Goal: Transaction & Acquisition: Purchase product/service

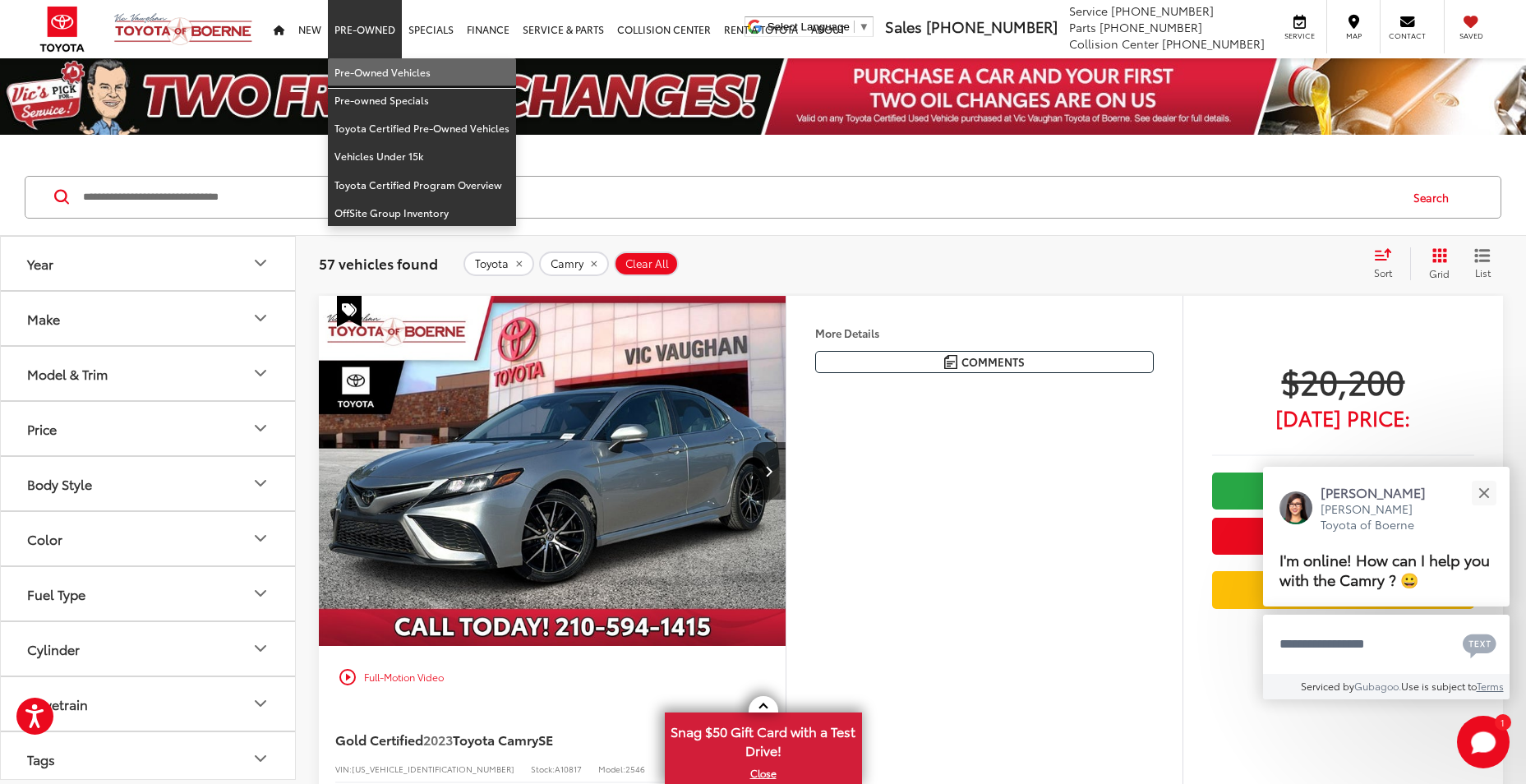
click at [357, 71] on link "Pre-Owned Vehicles" at bounding box center [422, 72] width 188 height 28
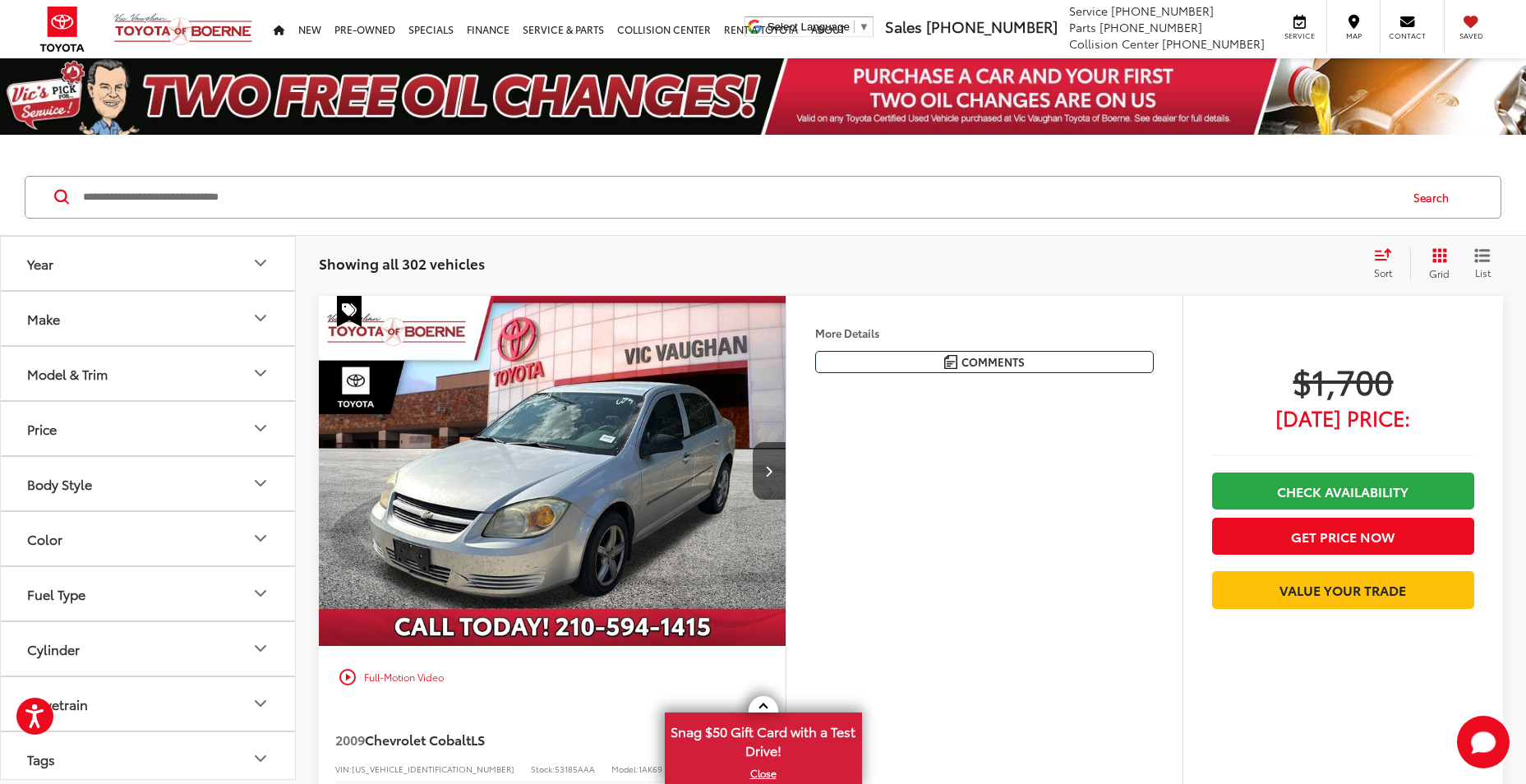
click at [144, 276] on button "Year" at bounding box center [149, 263] width 296 height 53
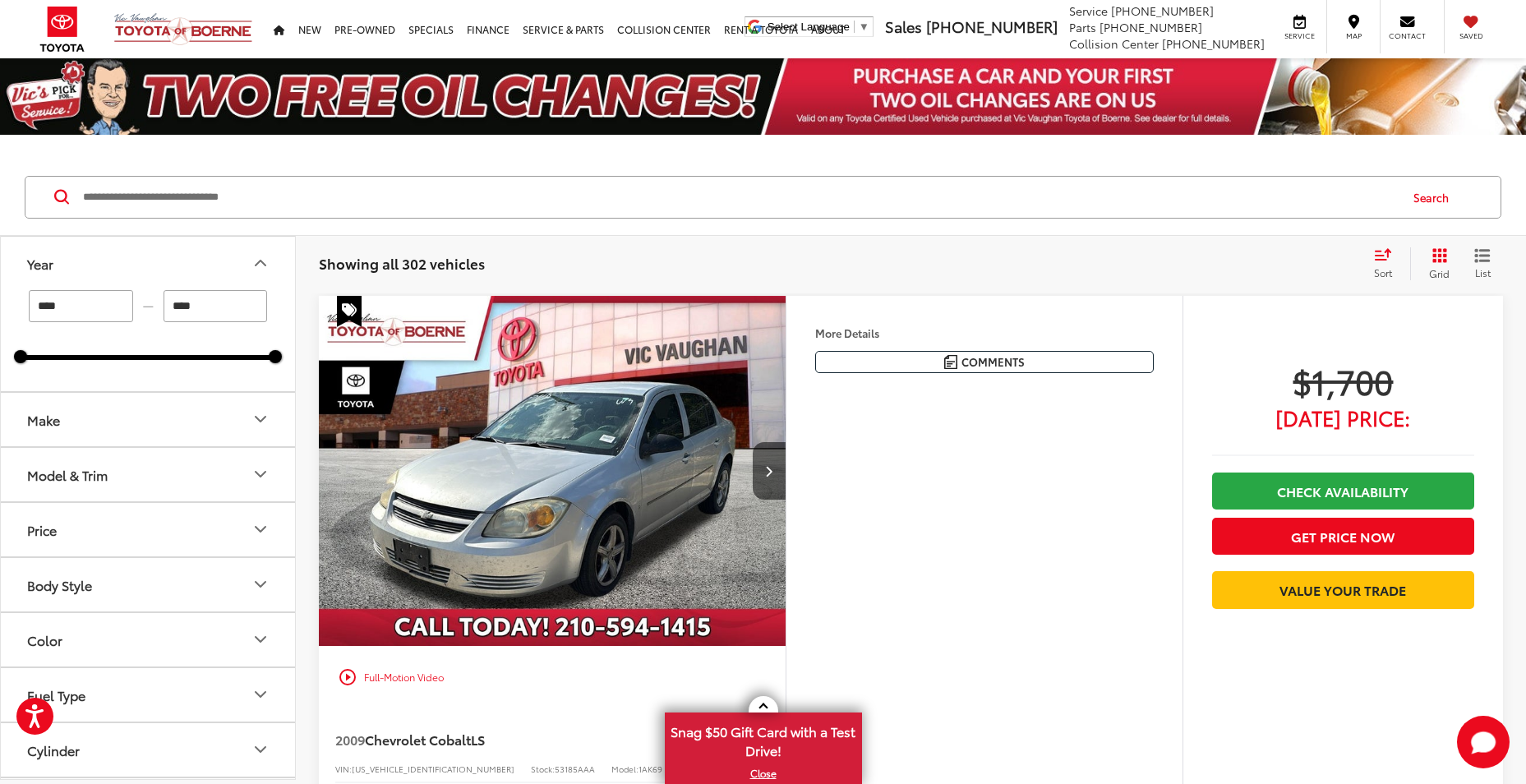
click at [144, 276] on button "Year" at bounding box center [149, 263] width 296 height 53
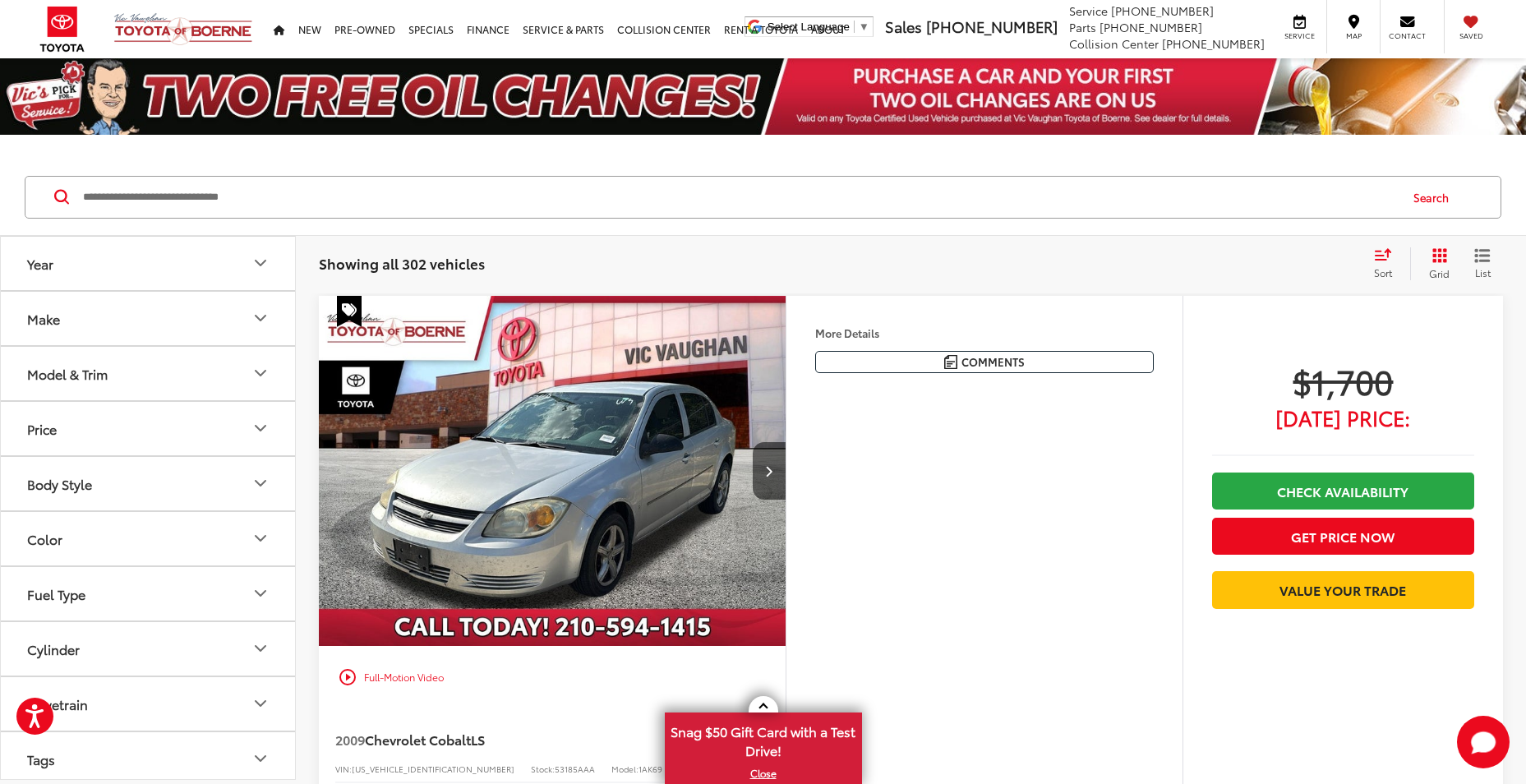
click at [99, 326] on button "Make" at bounding box center [149, 318] width 296 height 53
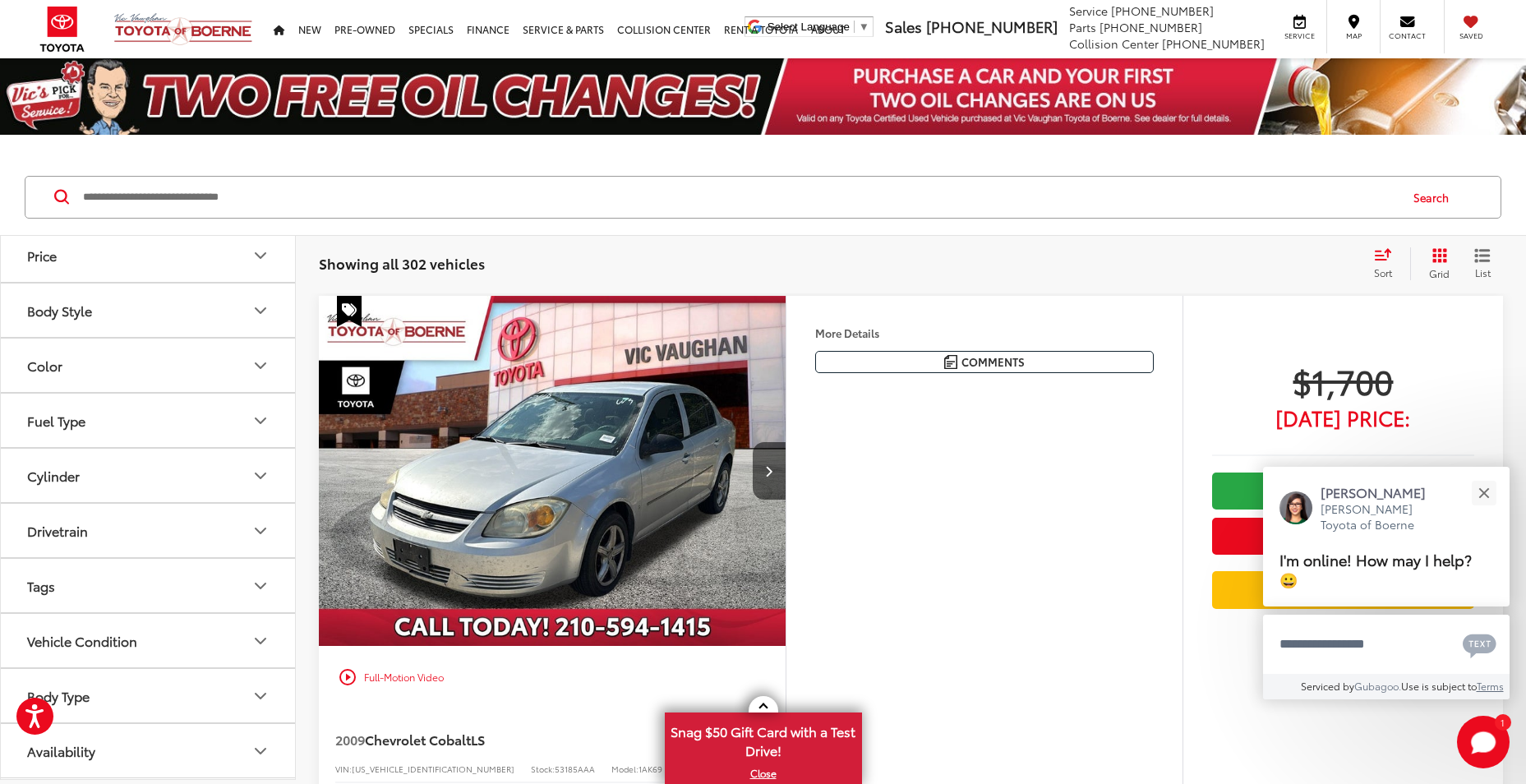
scroll to position [493, 0]
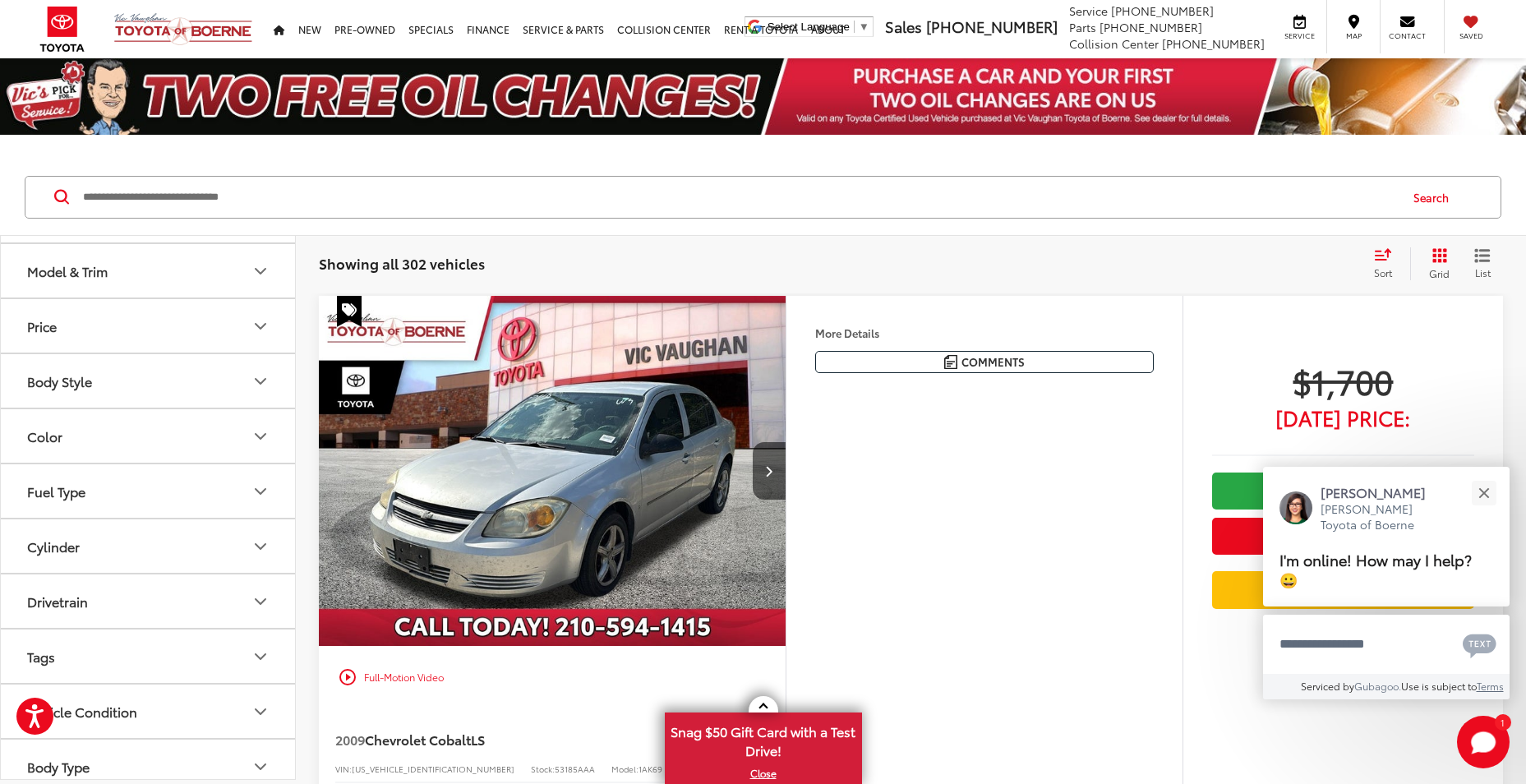
click at [154, 216] on label "Toyota (217)" at bounding box center [148, 202] width 67 height 28
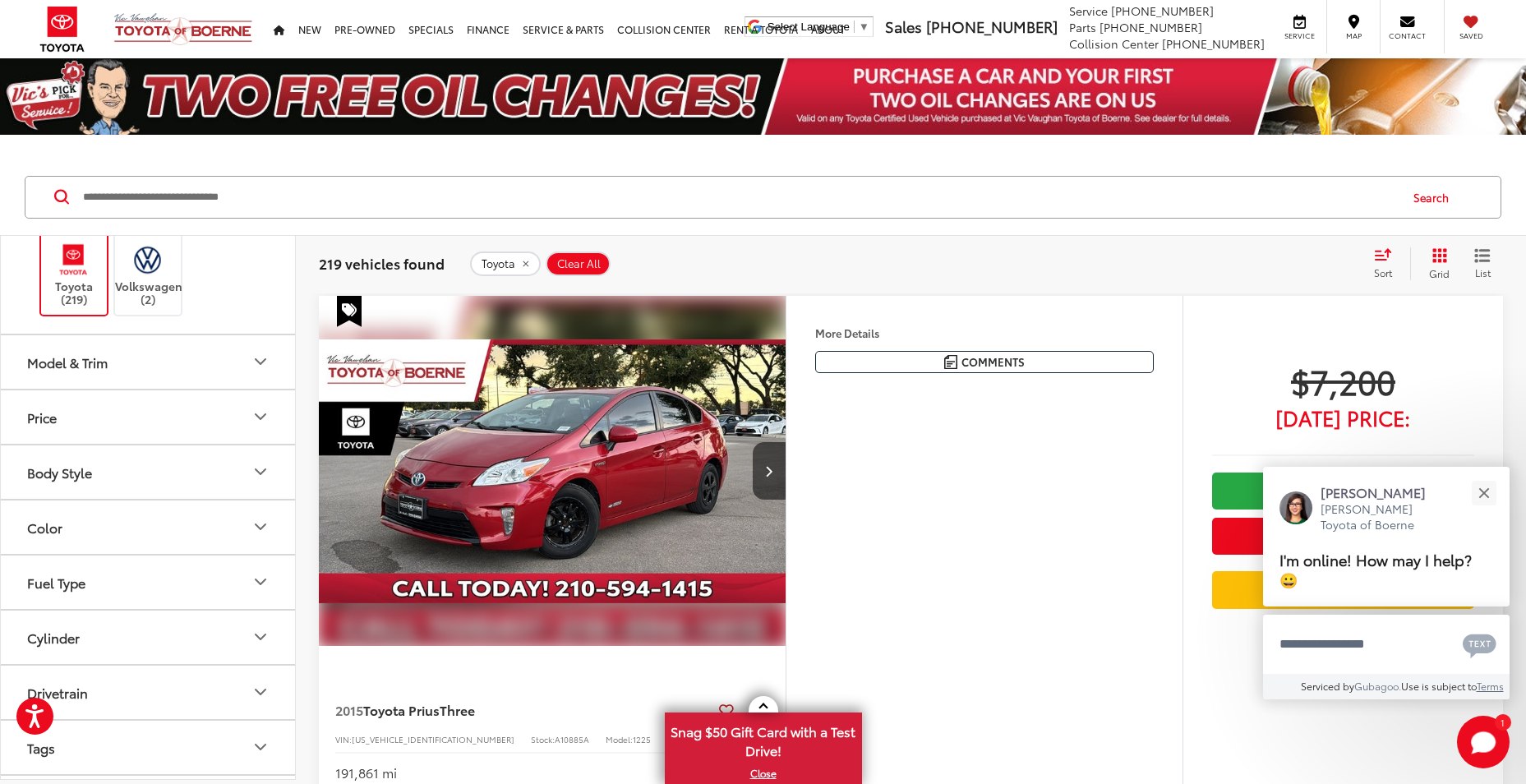
click at [126, 389] on button "Model & Trim" at bounding box center [149, 361] width 296 height 53
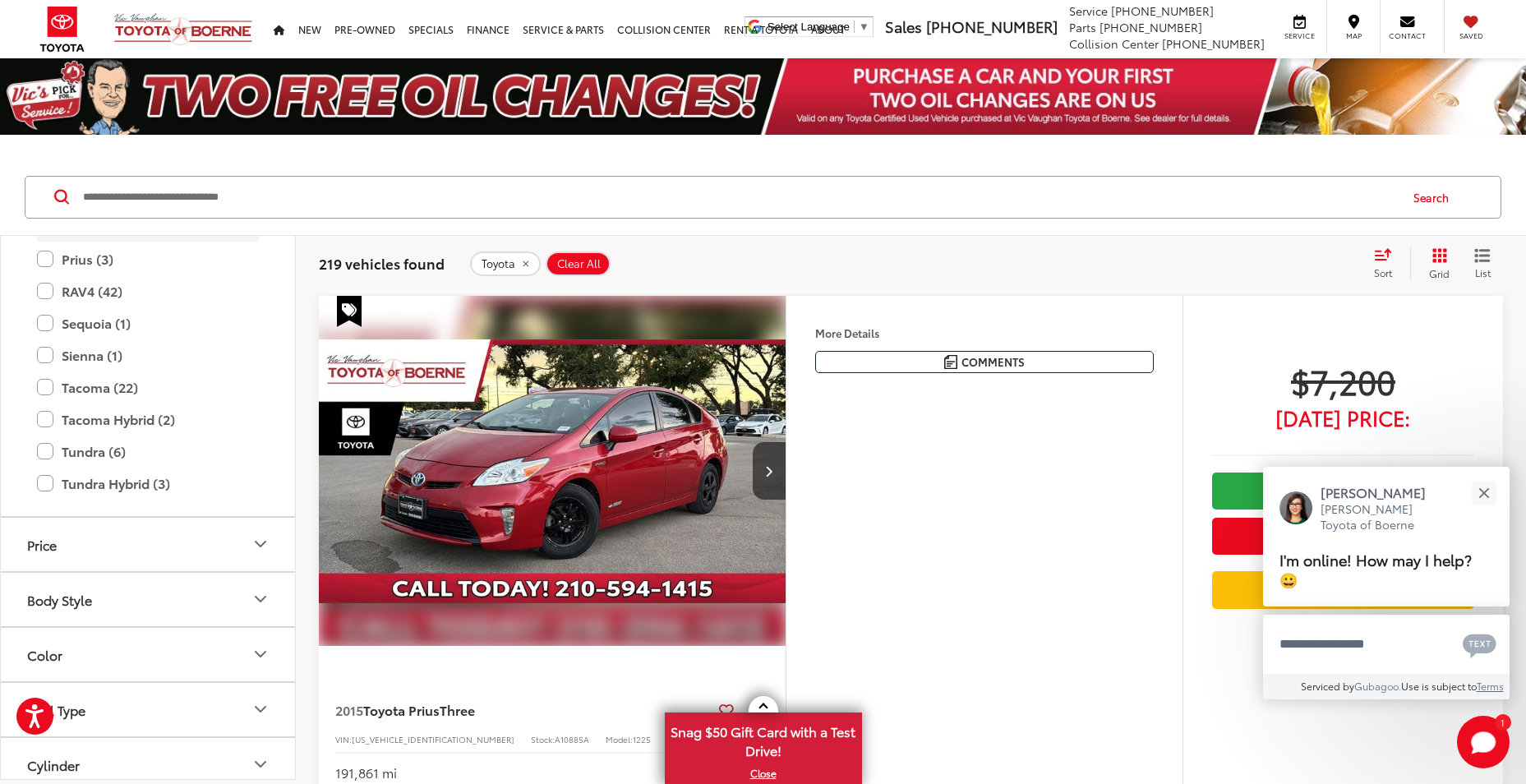
scroll to position [1068, 0]
